Goal: Information Seeking & Learning: Learn about a topic

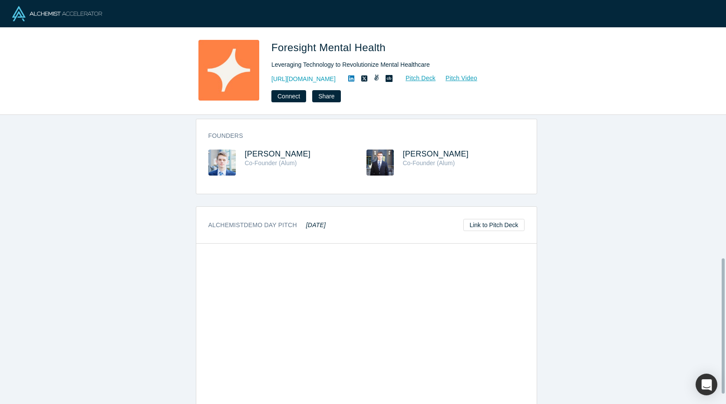
scroll to position [326, 0]
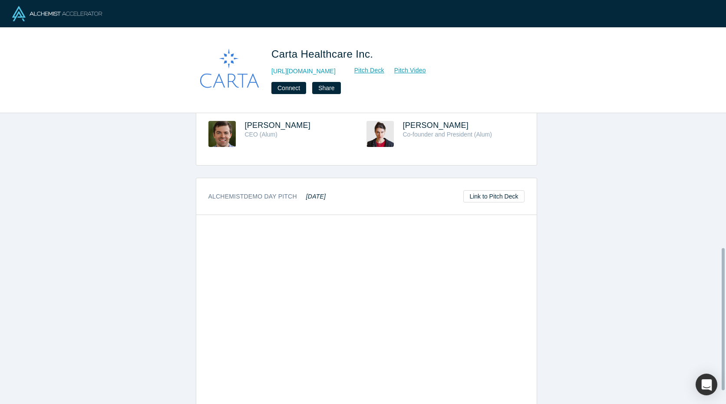
scroll to position [302, 0]
